Goal: Complete application form

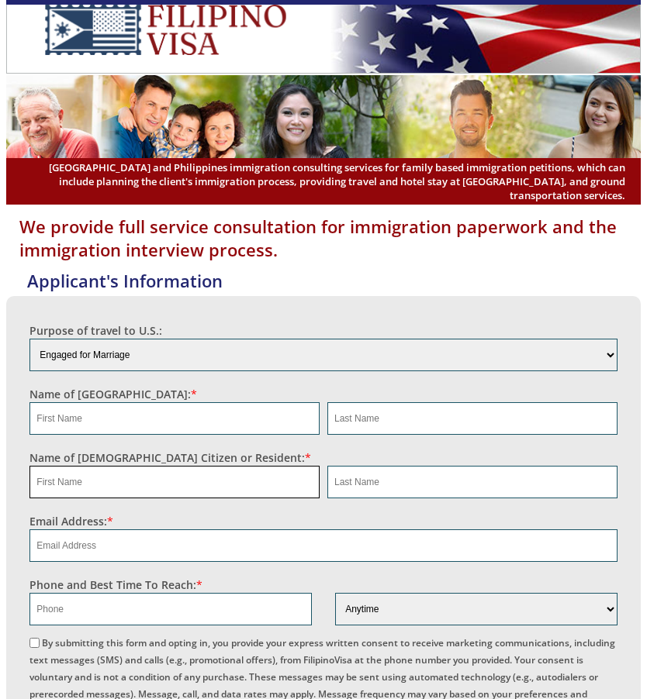
click at [97, 474] on input "text" at bounding box center [174, 482] width 290 height 33
paste input "Israel"
type input "Israel"
click at [368, 474] on input "text" at bounding box center [472, 482] width 290 height 33
click at [338, 473] on input "Gonzalez" at bounding box center [472, 482] width 290 height 33
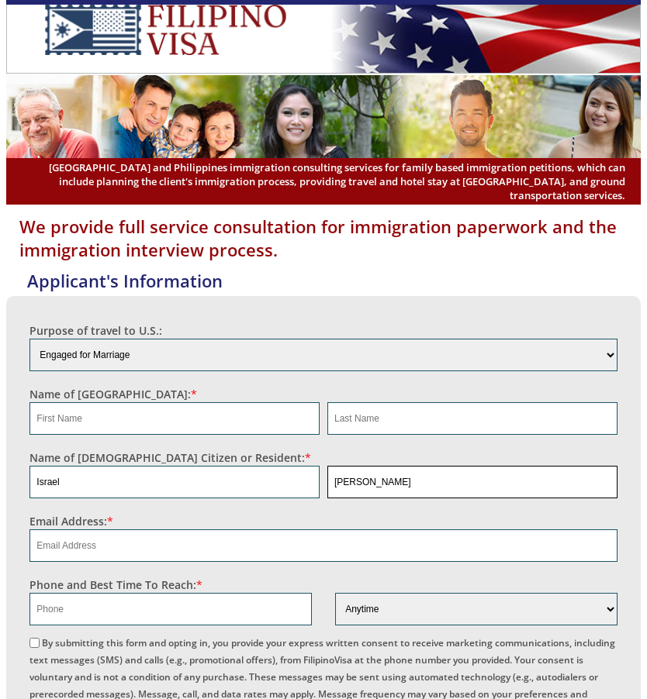
click at [338, 473] on input "Gonzalez" at bounding box center [472, 482] width 290 height 33
click at [388, 472] on input "Gonzalez" at bounding box center [472, 482] width 290 height 33
click at [375, 468] on input "Gonzalez" at bounding box center [472, 482] width 290 height 33
type input "Gonzalez"
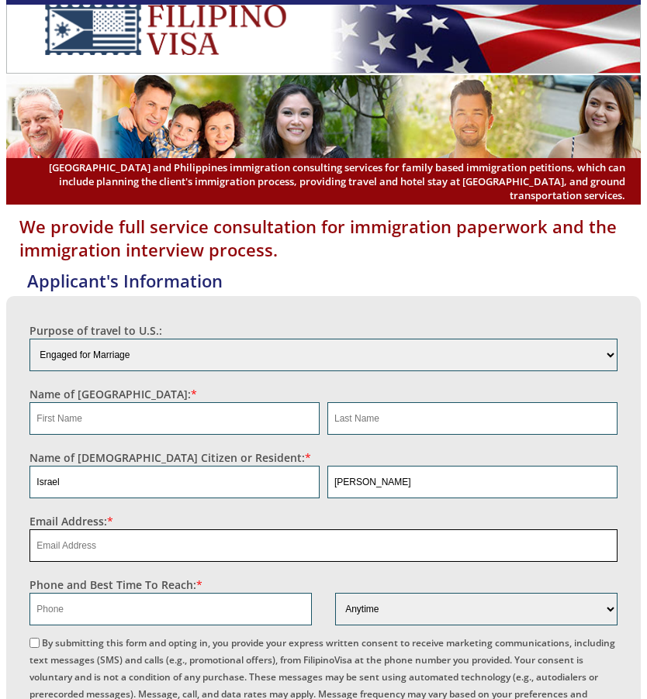
click at [126, 536] on input "email" at bounding box center [322, 546] width 587 height 33
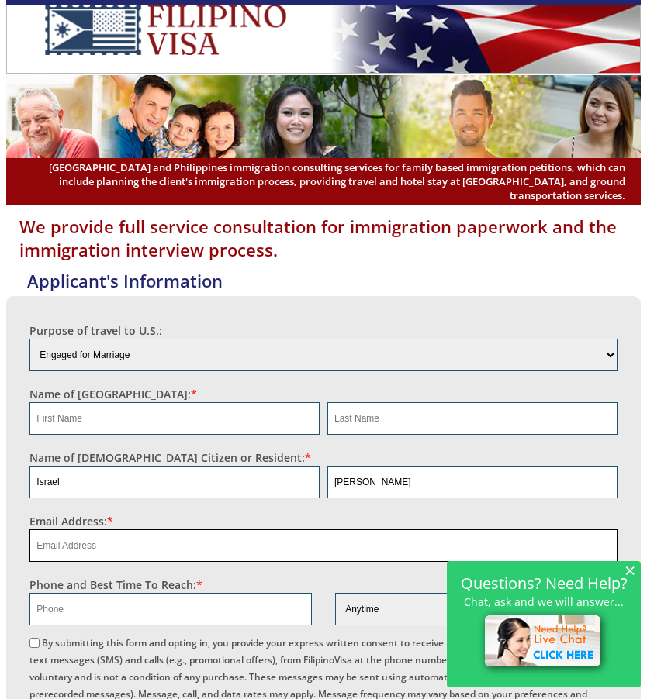
click at [73, 532] on input "email" at bounding box center [322, 546] width 587 height 33
paste input "israelgonzaa@icloud.com"
type input "israelgonzaa@icloud.com"
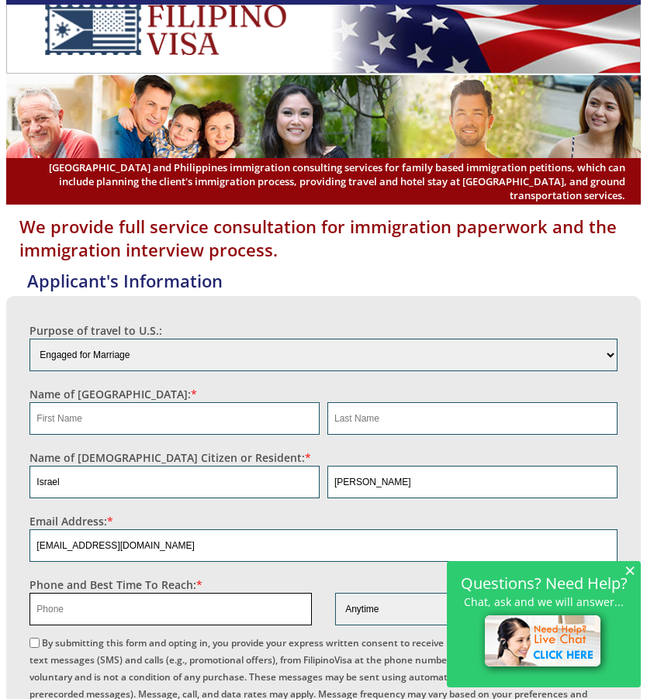
click at [74, 600] on input "text" at bounding box center [170, 609] width 282 height 33
paste input "916 247 6166"
click at [74, 593] on input "916 247 6166" at bounding box center [170, 609] width 282 height 33
click at [59, 596] on input "916 2476166" at bounding box center [170, 609] width 282 height 33
click at [56, 596] on input "916 2476166" at bounding box center [170, 609] width 282 height 33
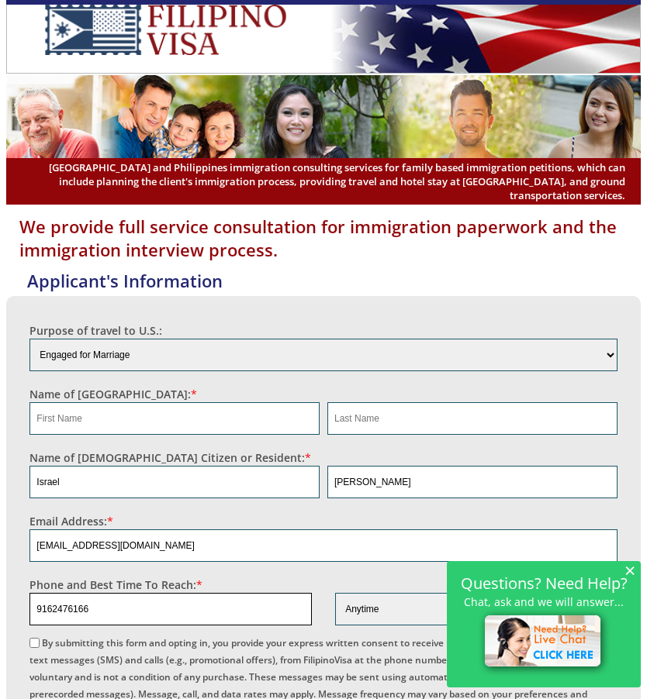
click at [38, 597] on input "9162476166" at bounding box center [170, 609] width 282 height 33
type input "19162476166"
click at [36, 638] on input "By submitting this form and opting in, you provide your express written consent…" at bounding box center [34, 643] width 10 height 10
checkbox input "true"
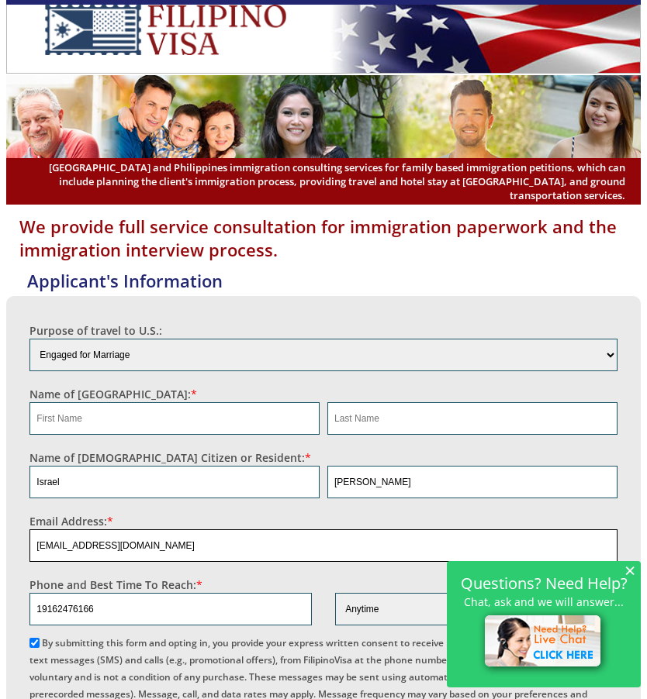
drag, startPoint x: 184, startPoint y: 533, endPoint x: 31, endPoint y: 533, distance: 152.8
click at [31, 533] on input "israelgonzaa@icloud.com" at bounding box center [322, 546] width 587 height 33
click at [143, 402] on input "text" at bounding box center [174, 418] width 290 height 33
type input "na"
click at [428, 408] on input "text" at bounding box center [472, 418] width 290 height 33
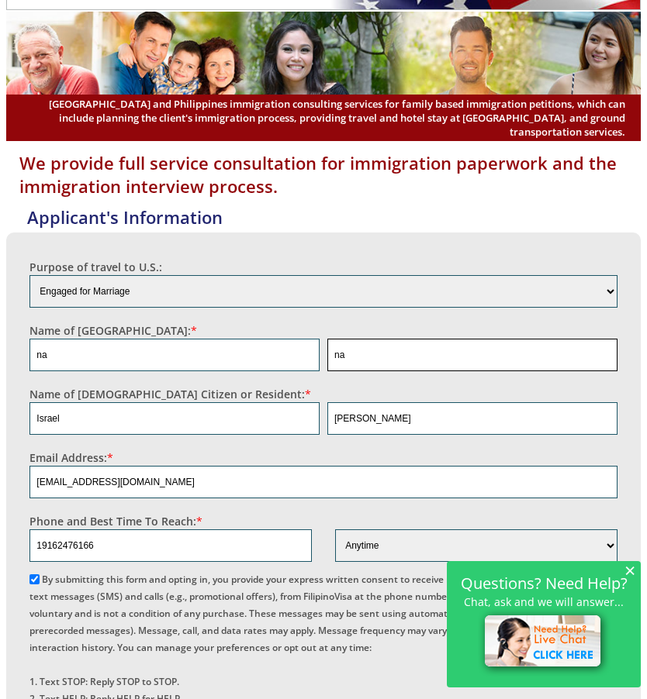
scroll to position [258, 0]
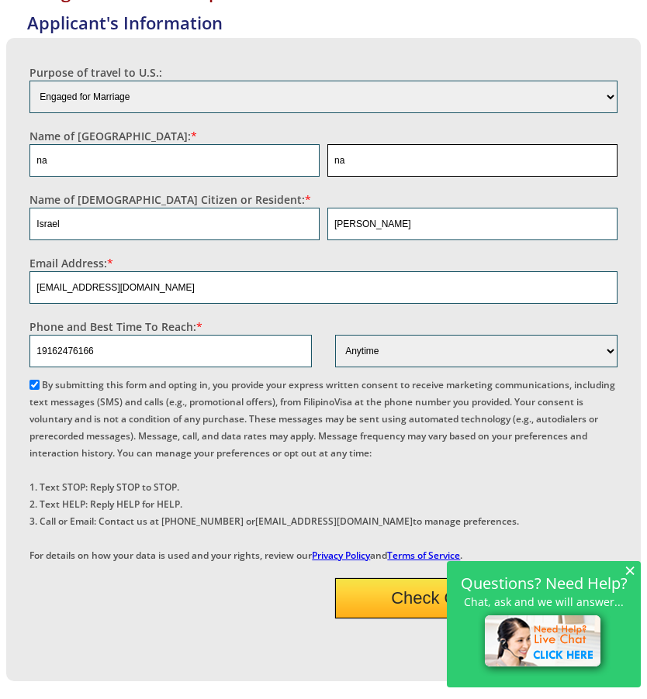
type input "na"
click at [425, 619] on button "Check Qualification" at bounding box center [476, 598] width 282 height 40
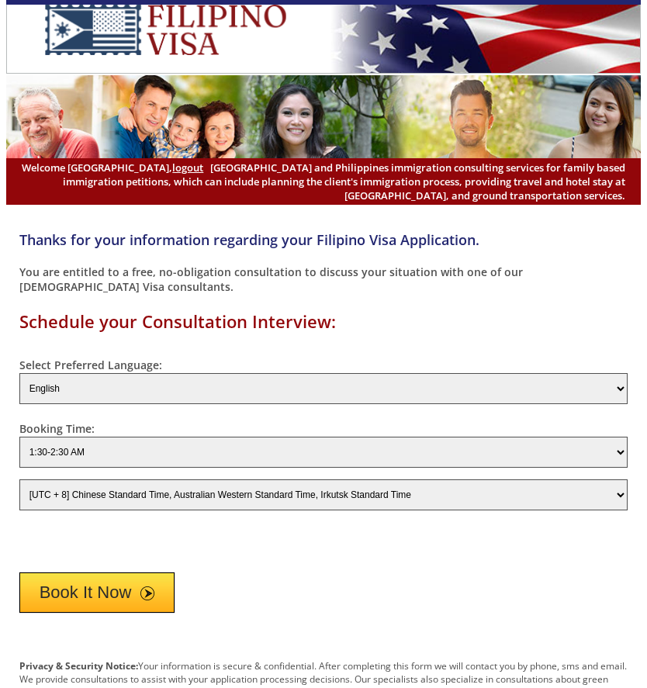
select select "-480"
click at [60, 585] on button "Book It Now" at bounding box center [97, 592] width 156 height 40
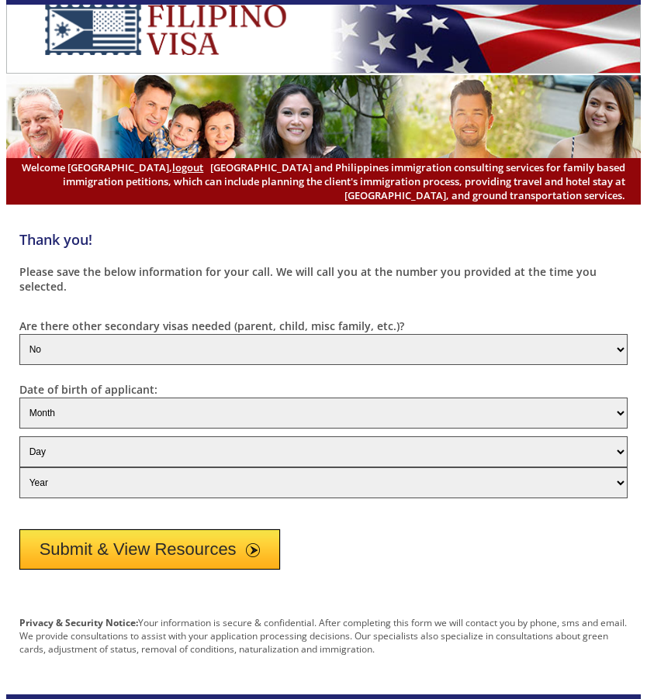
click at [201, 551] on button "Submit & View Resources" at bounding box center [149, 550] width 261 height 40
